Goal: Task Accomplishment & Management: Manage account settings

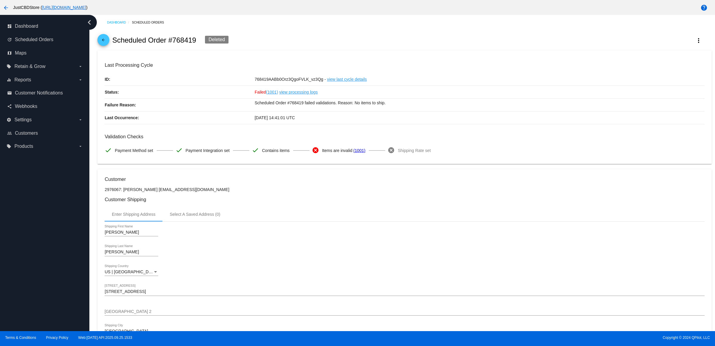
click at [107, 43] on mat-icon "arrow_back" at bounding box center [103, 41] width 7 height 7
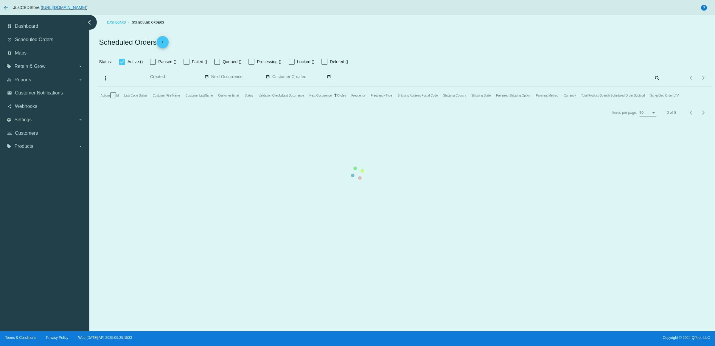
checkbox input "true"
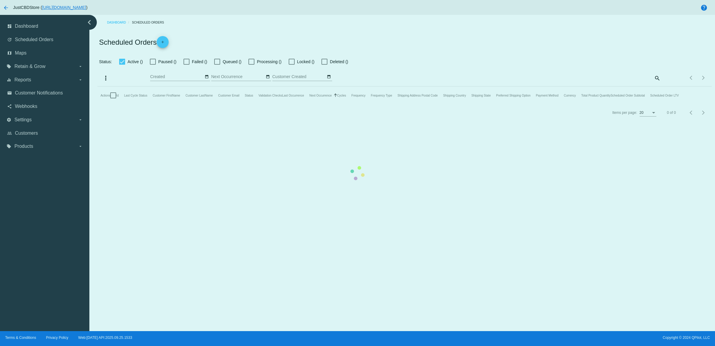
checkbox input "true"
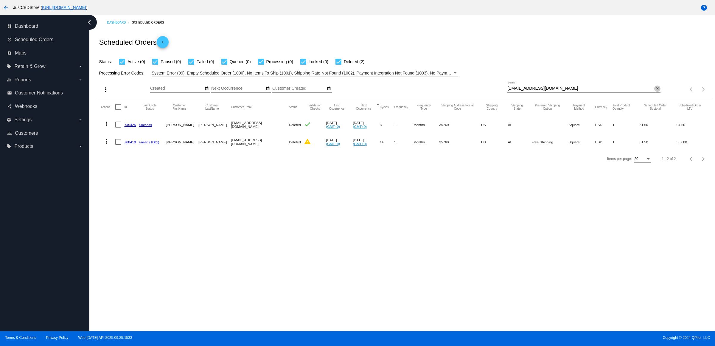
click at [655, 91] on mat-icon "close" at bounding box center [657, 88] width 4 height 5
click at [653, 91] on input "Search" at bounding box center [583, 88] width 153 height 5
type input "9400150206217239711406"
click at [655, 91] on mat-icon "close" at bounding box center [657, 88] width 4 height 5
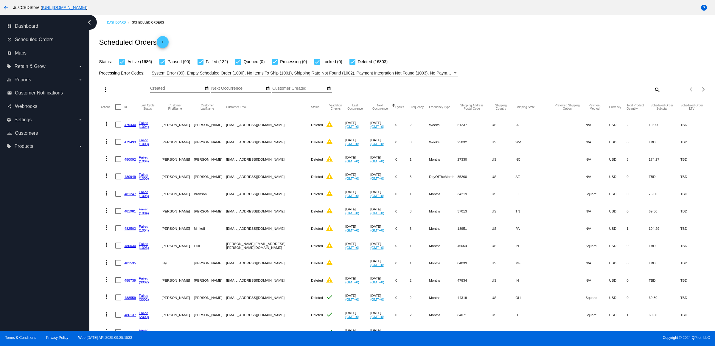
click at [653, 94] on mat-icon "search" at bounding box center [656, 89] width 7 height 9
click at [651, 93] on div "Search" at bounding box center [583, 87] width 153 height 12
click at [653, 94] on mat-icon "search" at bounding box center [656, 89] width 7 height 9
click at [648, 91] on input "Search" at bounding box center [583, 88] width 153 height 5
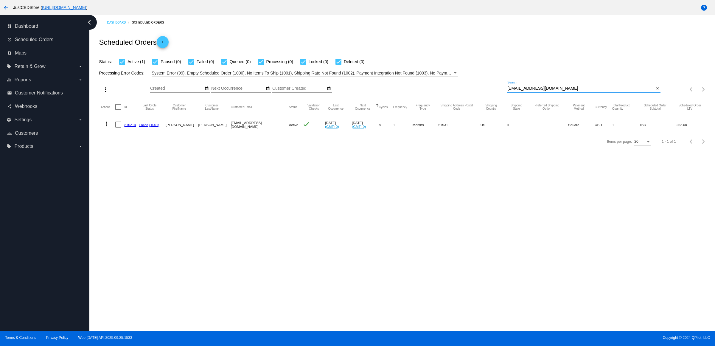
type input "[EMAIL_ADDRESS][DOMAIN_NAME]"
click at [132, 127] on link "816214" at bounding box center [130, 125] width 12 height 4
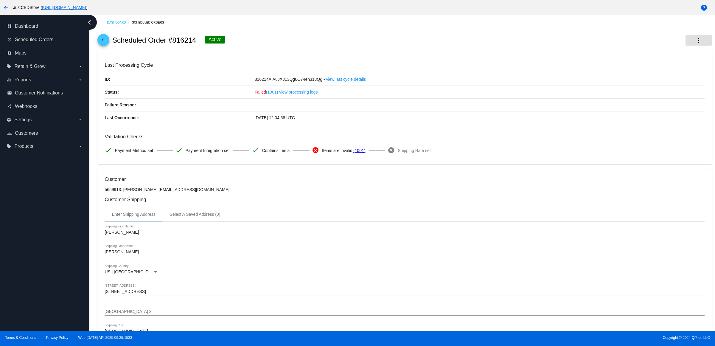
click at [686, 41] on button "more_vert" at bounding box center [699, 40] width 26 height 11
click at [681, 49] on button "info View Event Logs" at bounding box center [663, 46] width 83 height 14
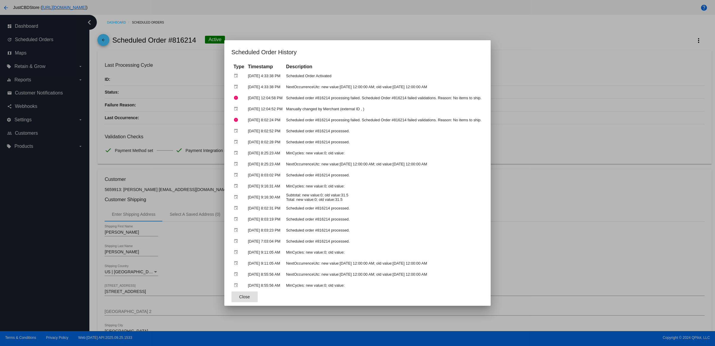
click at [603, 82] on div at bounding box center [357, 173] width 715 height 346
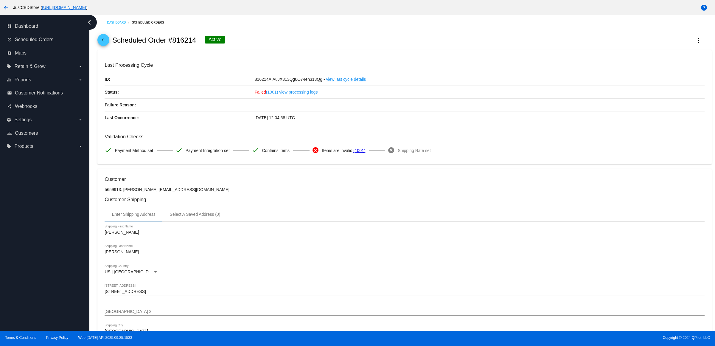
drag, startPoint x: 512, startPoint y: 236, endPoint x: 525, endPoint y: 236, distance: 12.8
click at [512, 236] on div "[PERSON_NAME] Shipping First Name" at bounding box center [405, 233] width 600 height 17
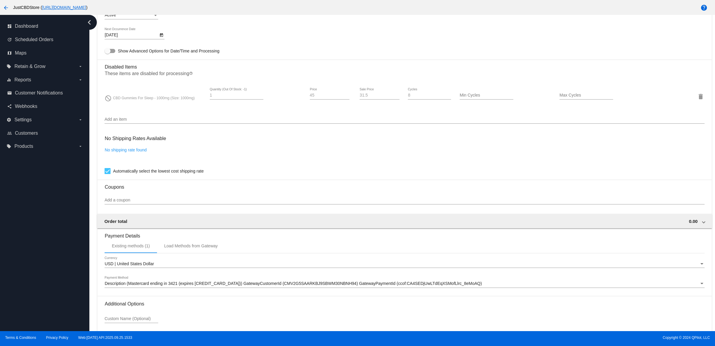
scroll to position [458, 0]
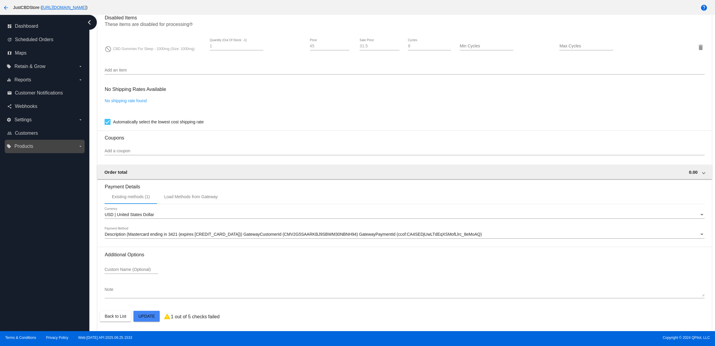
click at [60, 151] on label "local_offer Products arrow_drop_down" at bounding box center [45, 147] width 76 height 10
click at [0, 0] on input "local_offer Products arrow_drop_down" at bounding box center [0, 0] width 0 height 0
click at [36, 161] on span "Products" at bounding box center [27, 158] width 18 height 5
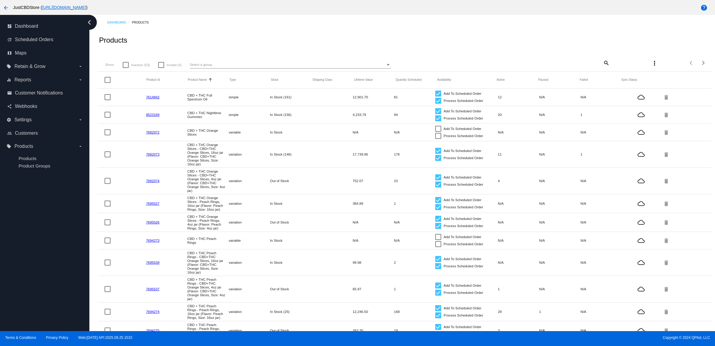
click at [610, 69] on div "more_vert" at bounding box center [635, 63] width 51 height 12
click at [602, 67] on mat-icon "search" at bounding box center [605, 62] width 7 height 9
click at [558, 64] on input "Search" at bounding box center [558, 62] width 102 height 5
type input "sleep"
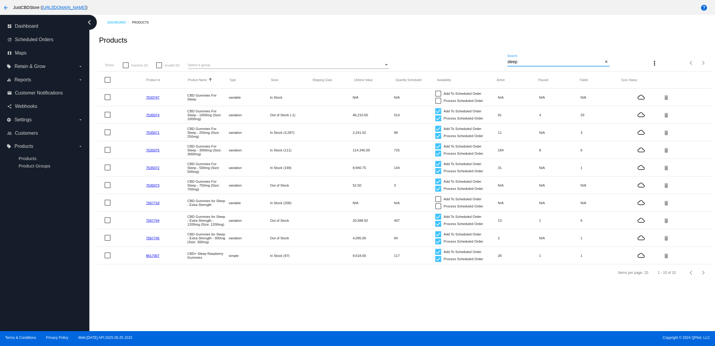
click at [440, 65] on div "Show: Inactive (0) Invalid (0) Select a group sleep Search close more_vert Item…" at bounding box center [404, 60] width 614 height 21
click at [51, 42] on span "Scheduled Orders" at bounding box center [34, 39] width 38 height 5
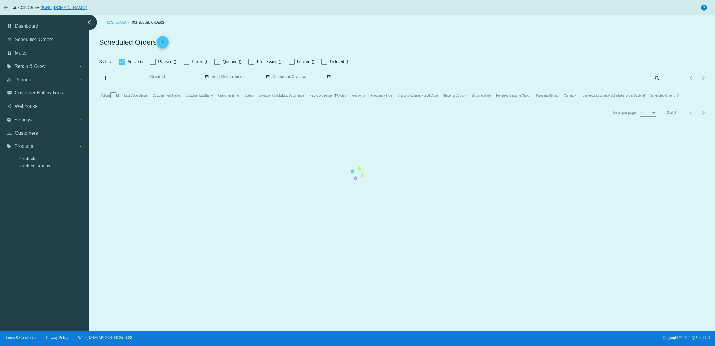
checkbox input "true"
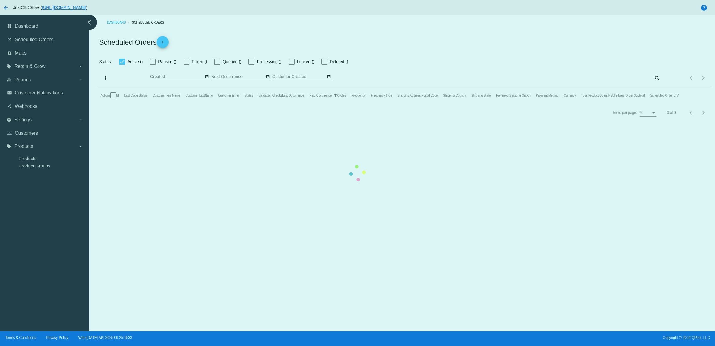
checkbox input "true"
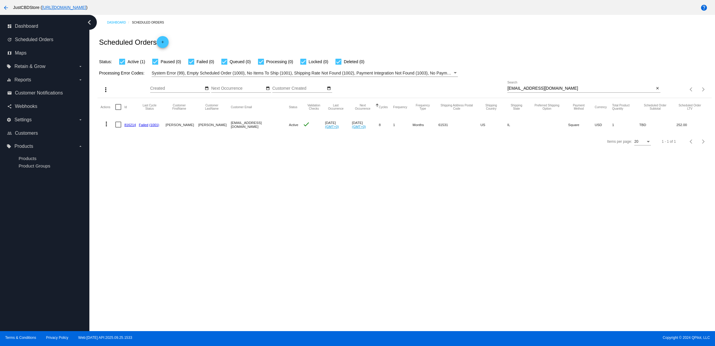
click at [132, 127] on link "816214" at bounding box center [130, 125] width 12 height 4
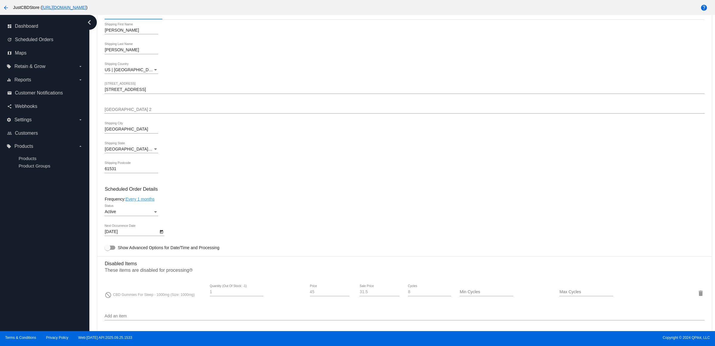
scroll to position [298, 0]
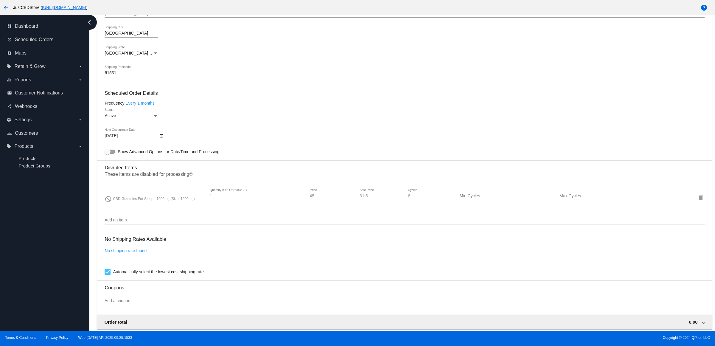
click at [209, 224] on div at bounding box center [405, 224] width 600 height 0
click at [221, 224] on div "Add an item" at bounding box center [405, 219] width 600 height 12
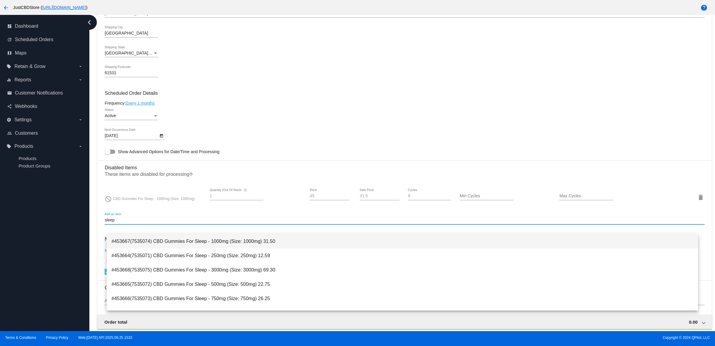
type input "sleep"
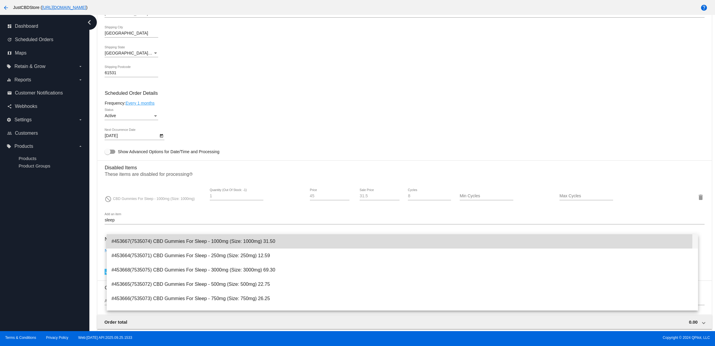
click at [257, 241] on span "#453667(7535074) CBD Gummies For Sleep - 1000mg (Size: 1000mg) 31.50" at bounding box center [402, 241] width 582 height 14
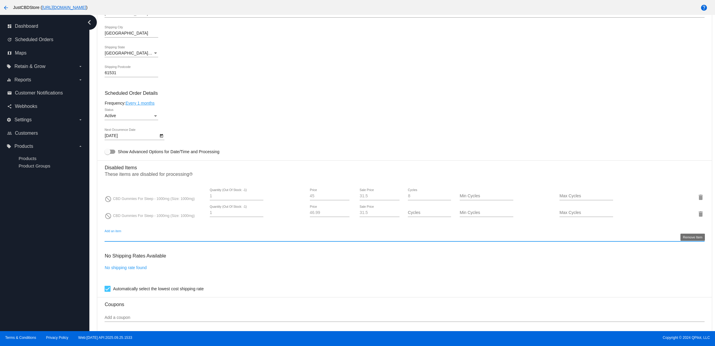
click at [697, 217] on mat-icon "delete" at bounding box center [700, 213] width 7 height 7
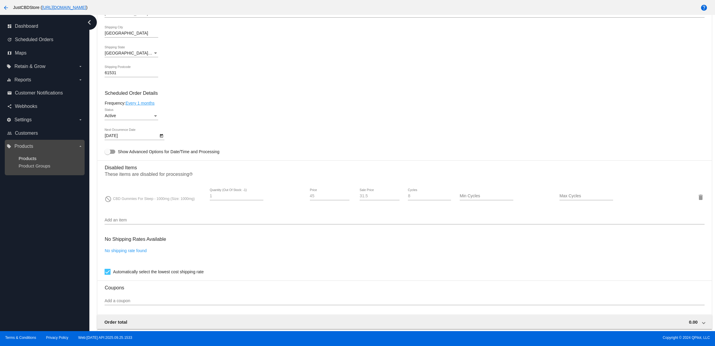
click at [36, 161] on span "Products" at bounding box center [27, 158] width 18 height 5
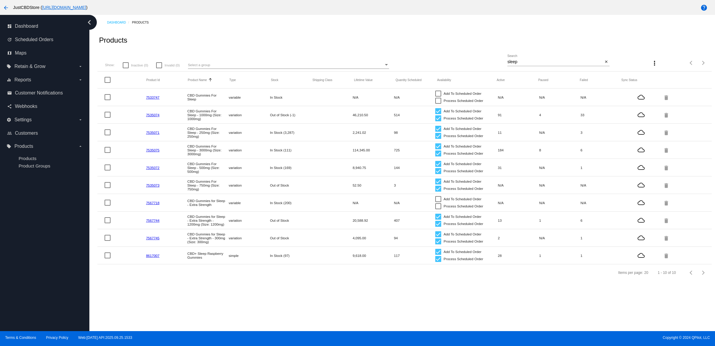
click at [159, 117] on link "7535074" at bounding box center [152, 115] width 13 height 4
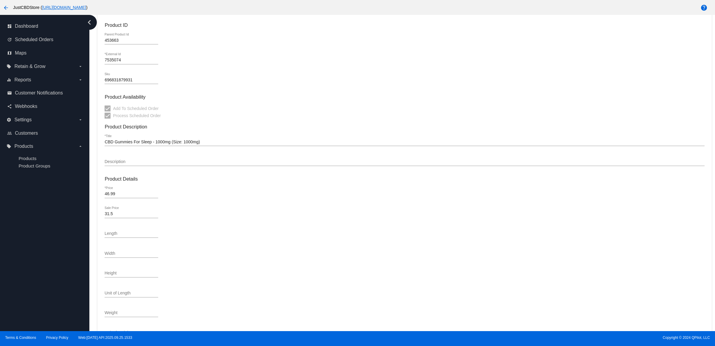
scroll to position [170, 0]
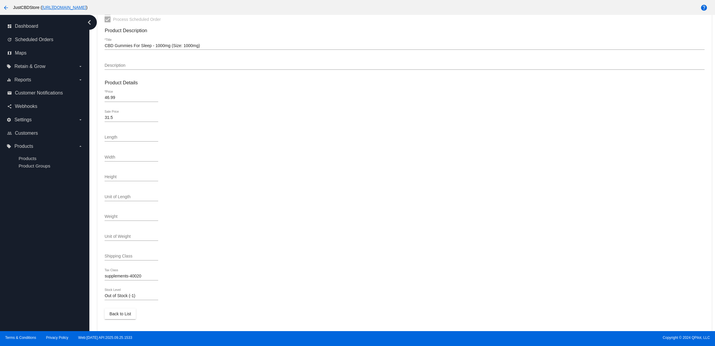
click at [147, 296] on input "Out of Stock (-1)" at bounding box center [132, 295] width 54 height 5
click at [125, 296] on input "Out of Stock (-1)" at bounding box center [132, 295] width 54 height 5
click at [137, 295] on input "Out of Stock (-1)" at bounding box center [132, 295] width 54 height 5
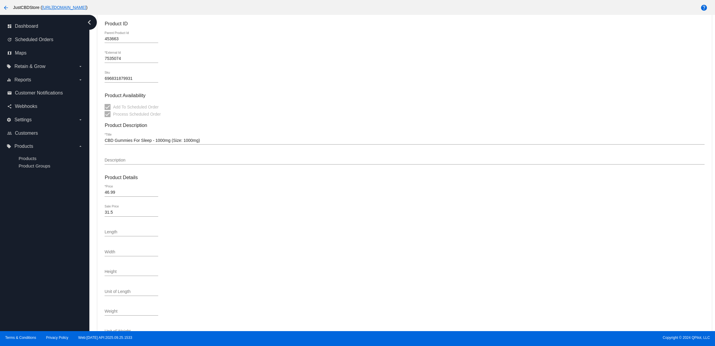
scroll to position [0, 0]
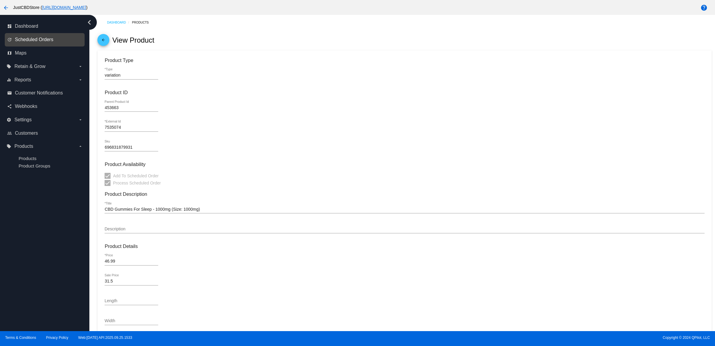
click at [51, 42] on span "Scheduled Orders" at bounding box center [34, 39] width 38 height 5
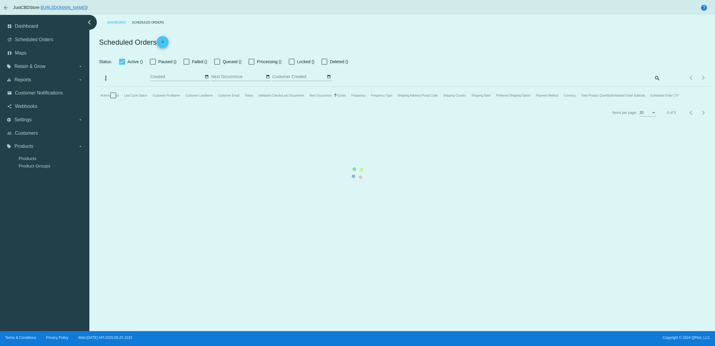
checkbox input "true"
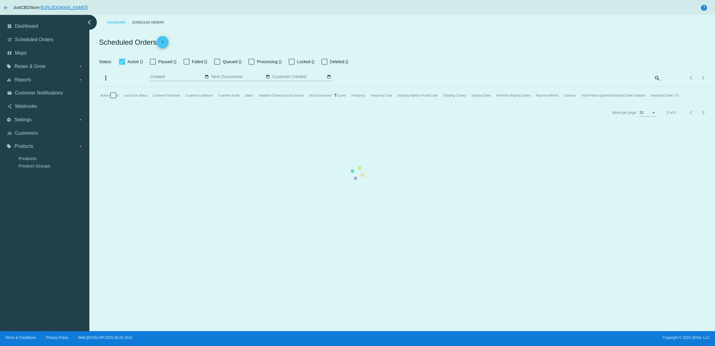
checkbox input "true"
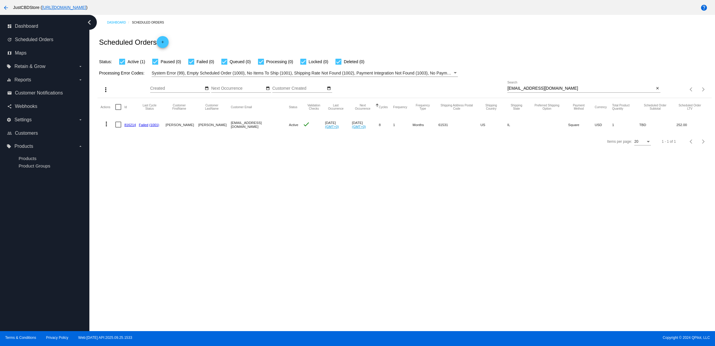
click at [136, 127] on link "816214" at bounding box center [130, 125] width 12 height 4
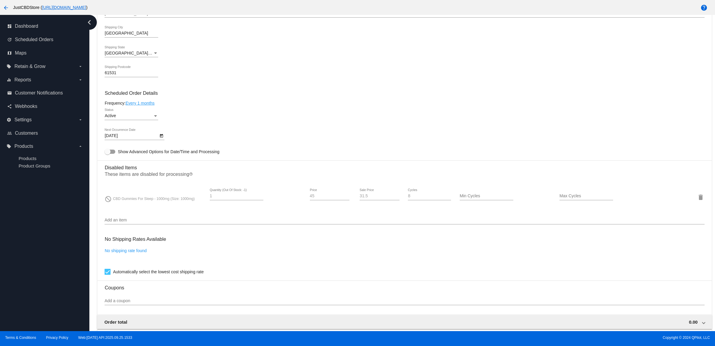
scroll to position [458, 0]
